Goal: Transaction & Acquisition: Download file/media

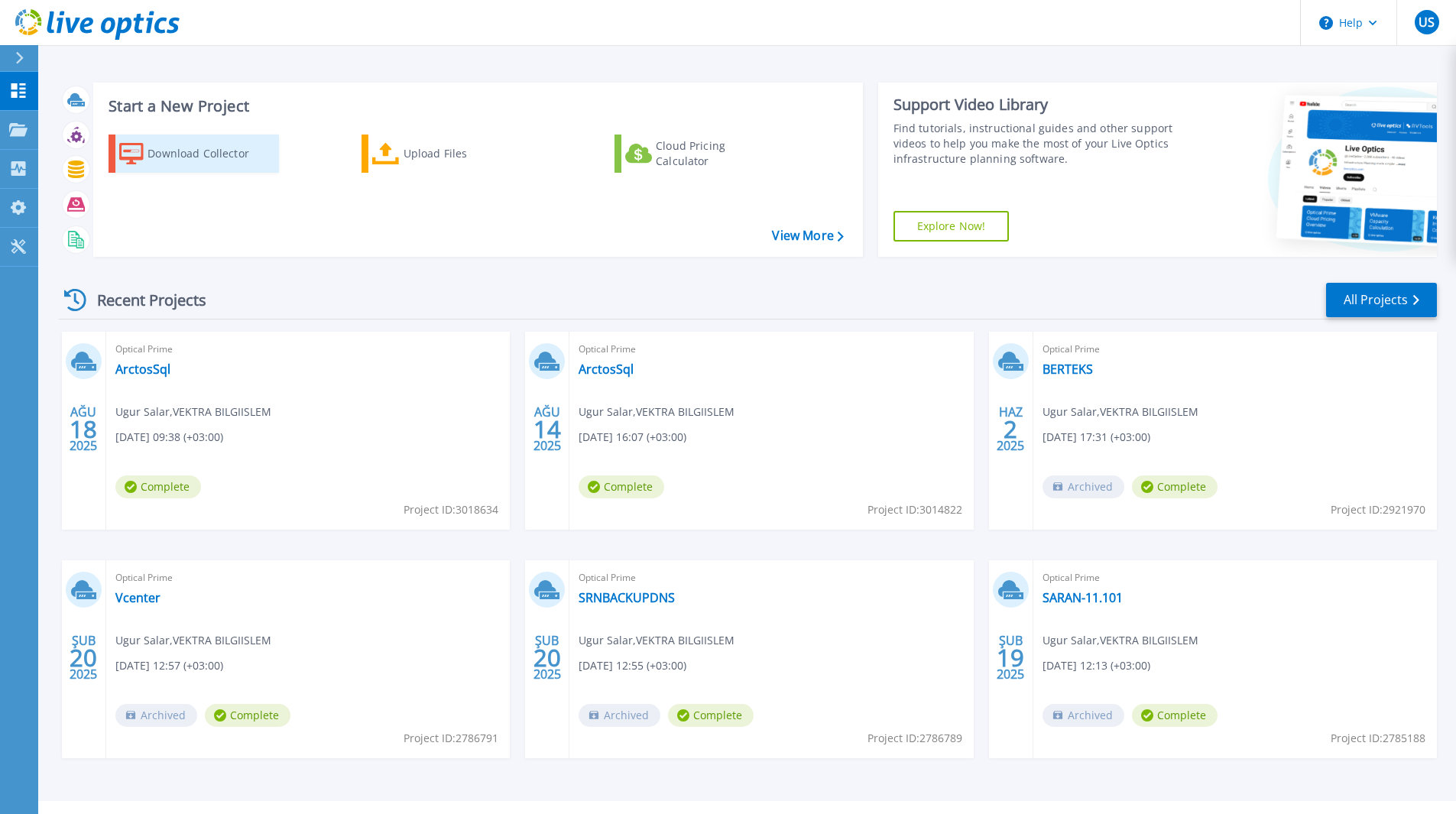
click at [218, 153] on div "Download Collector" at bounding box center [209, 153] width 122 height 31
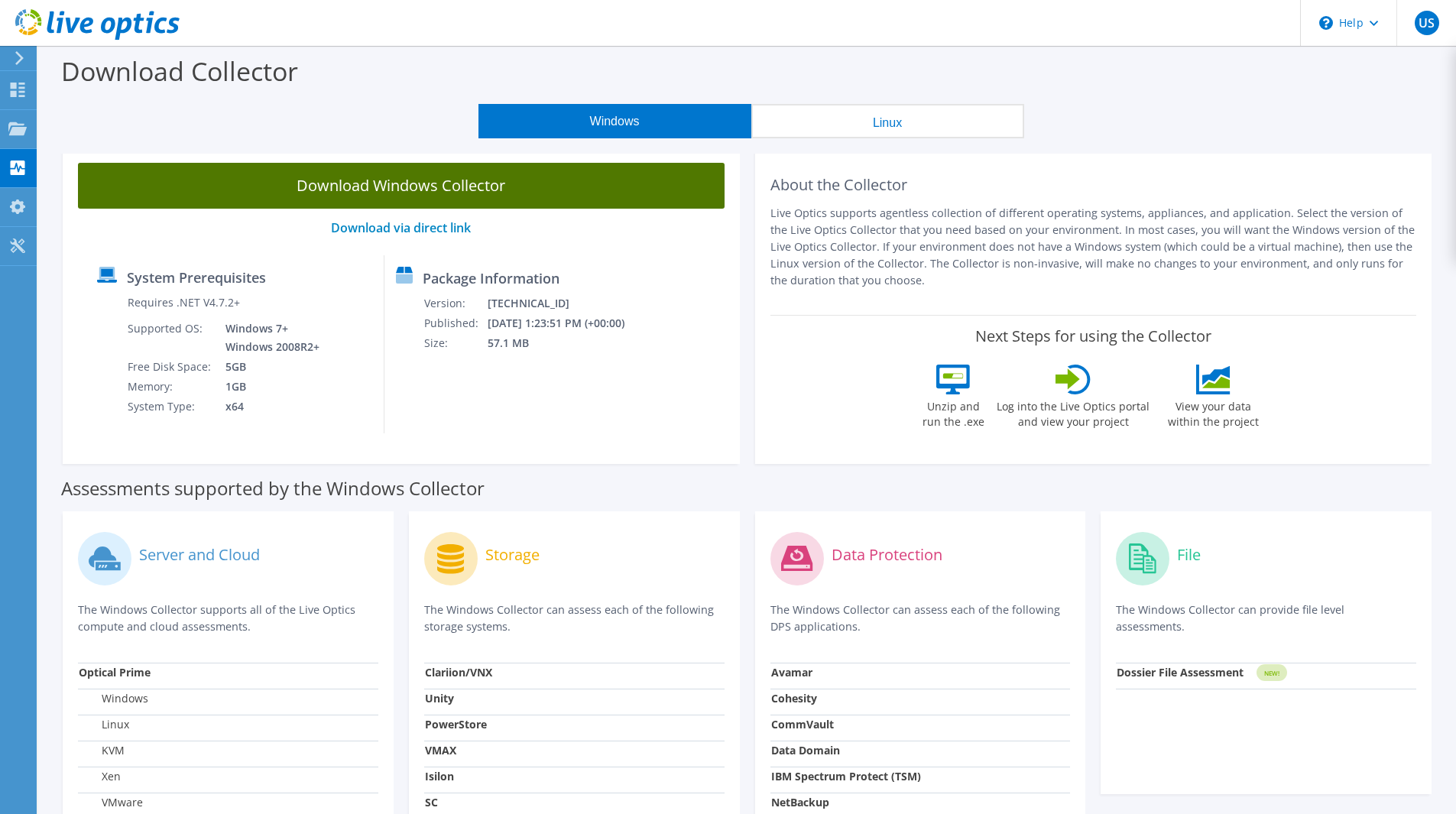
click at [527, 198] on link "Download Windows Collector" at bounding box center [401, 185] width 646 height 45
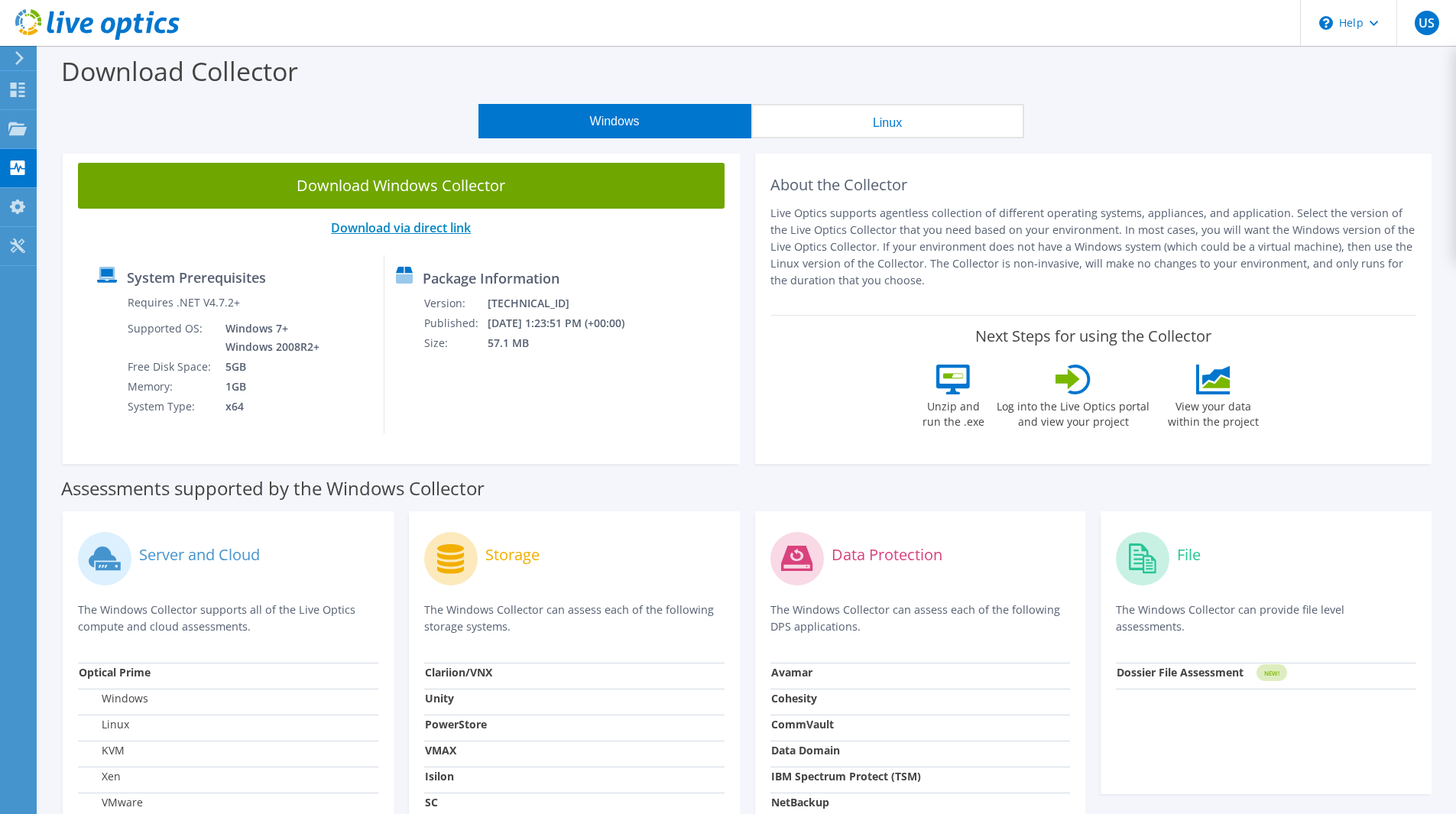
click at [412, 234] on link "Download via direct link" at bounding box center [401, 227] width 140 height 17
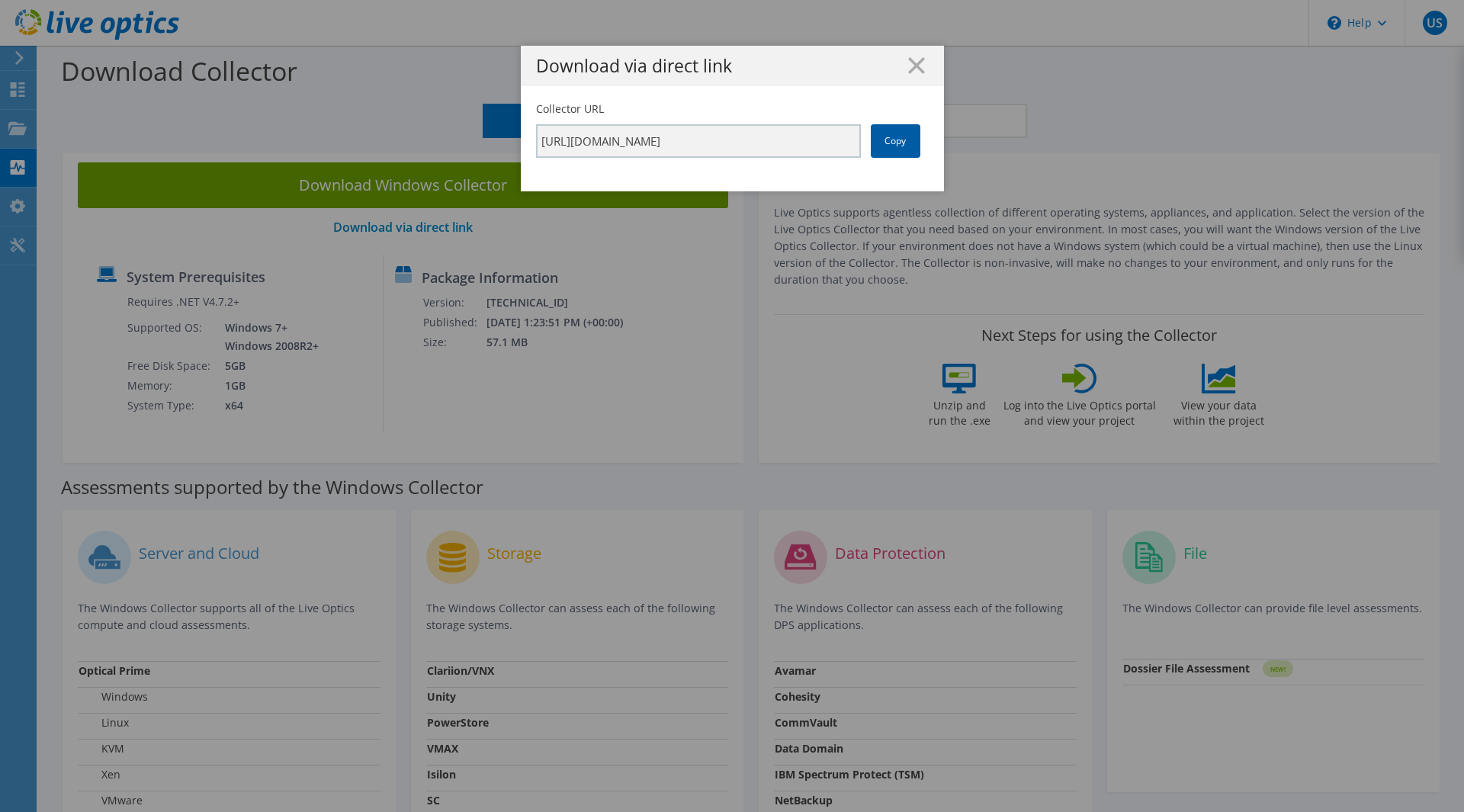
click at [895, 133] on link "Copy" at bounding box center [895, 141] width 50 height 33
click at [908, 65] on icon at bounding box center [916, 65] width 17 height 17
